Goal: Task Accomplishment & Management: Use online tool/utility

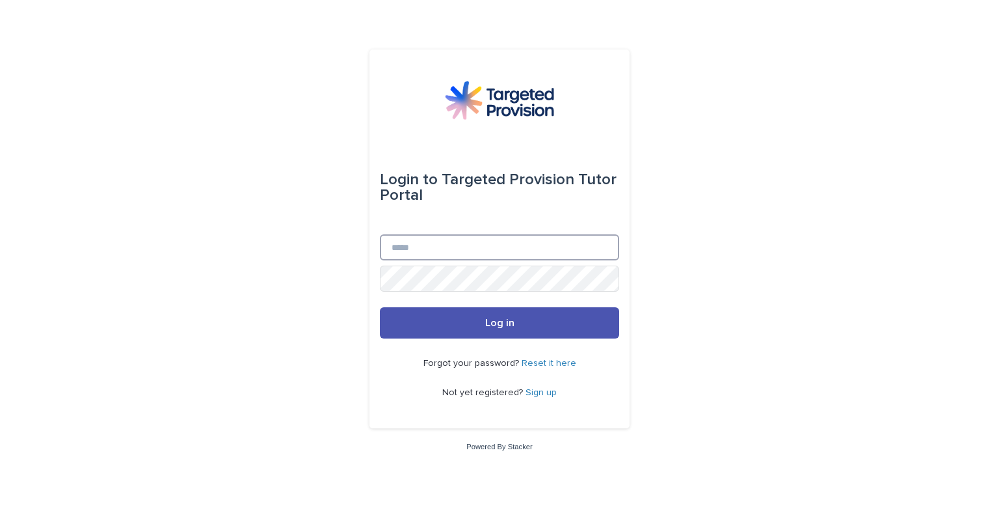
click at [399, 244] on input "Email" at bounding box center [499, 247] width 239 height 26
type input "**********"
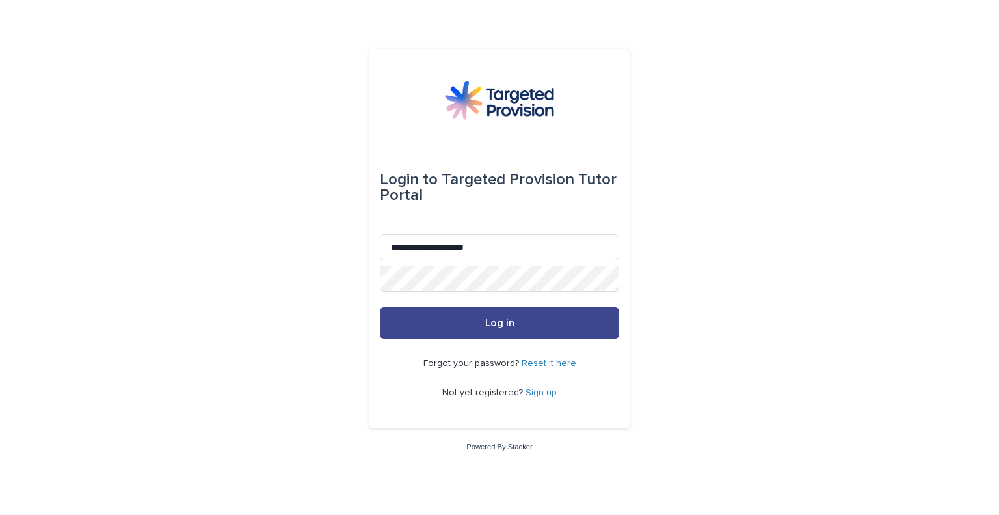
click at [484, 325] on button "Log in" at bounding box center [499, 322] width 239 height 31
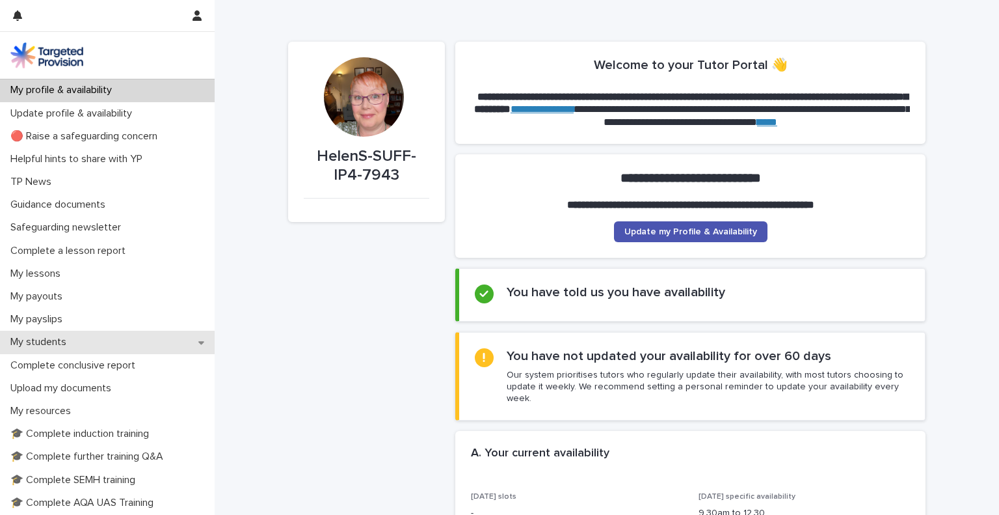
click at [50, 338] on p "My students" at bounding box center [41, 342] width 72 height 12
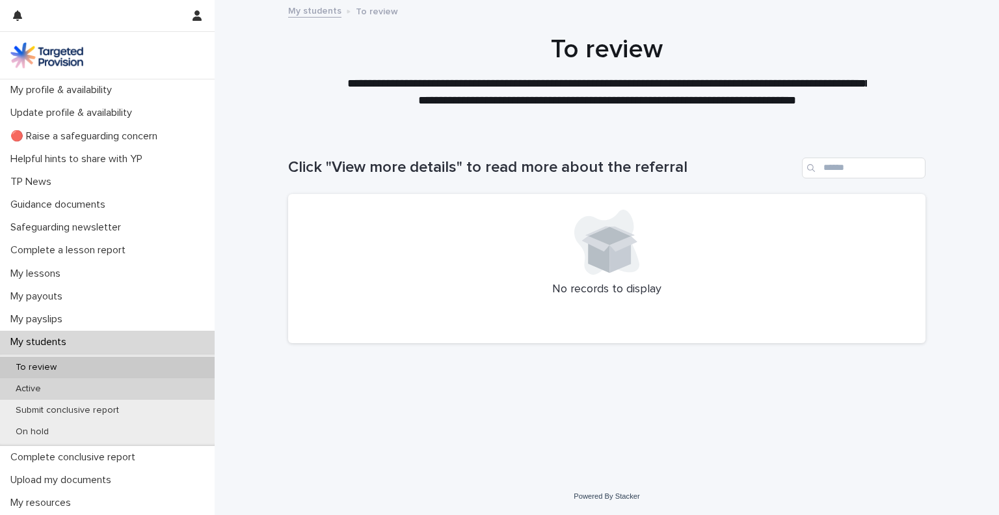
click at [27, 390] on p "Active" at bounding box center [28, 388] width 46 height 11
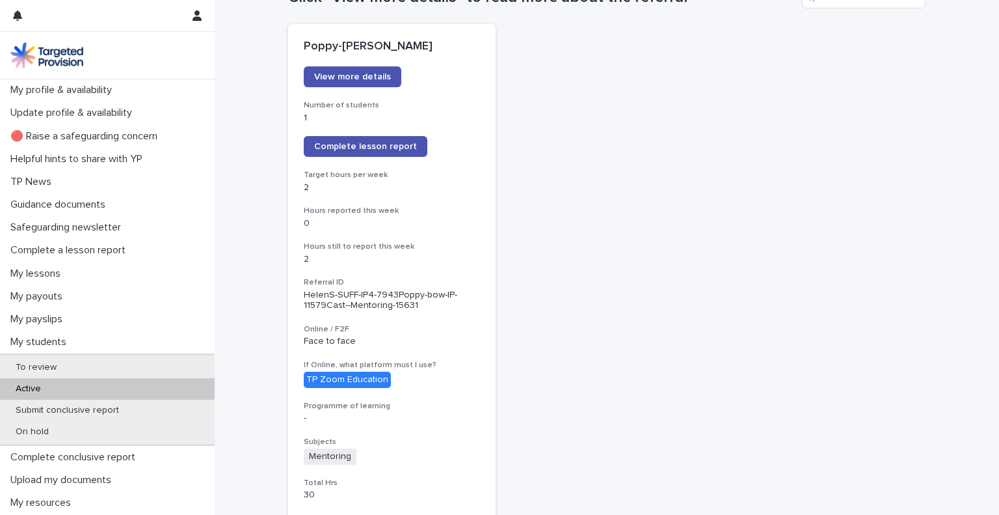
scroll to position [165, 0]
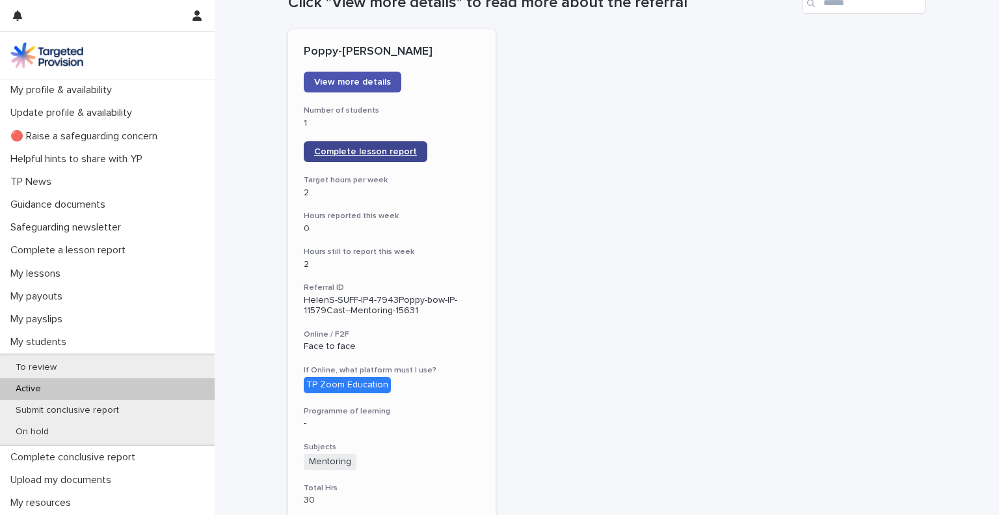
click at [347, 150] on span "Complete lesson report" at bounding box center [365, 151] width 103 height 9
